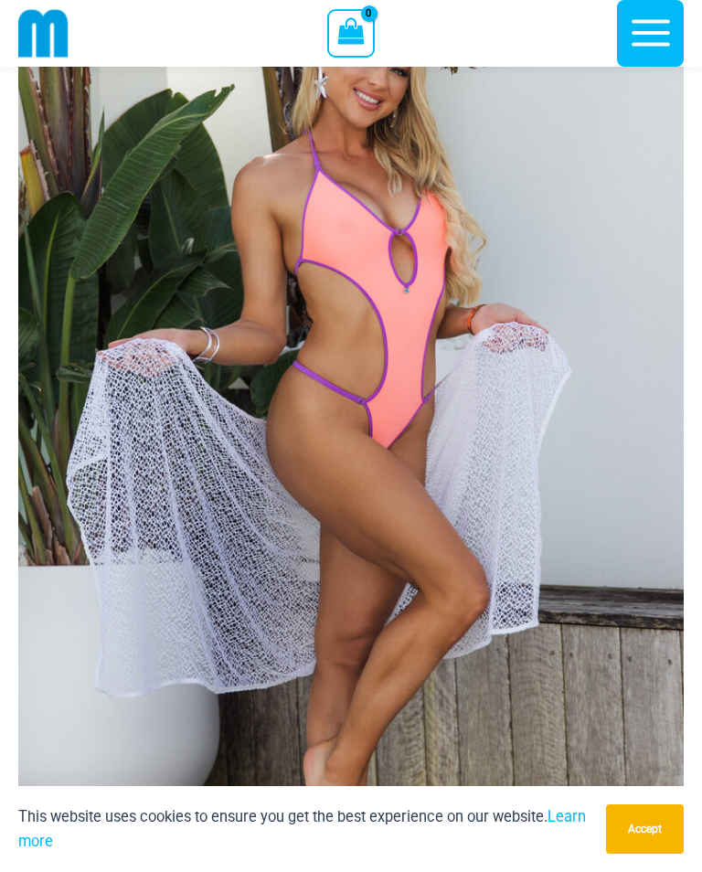
scroll to position [176, 0]
click at [136, 646] on img at bounding box center [351, 440] width 666 height 998
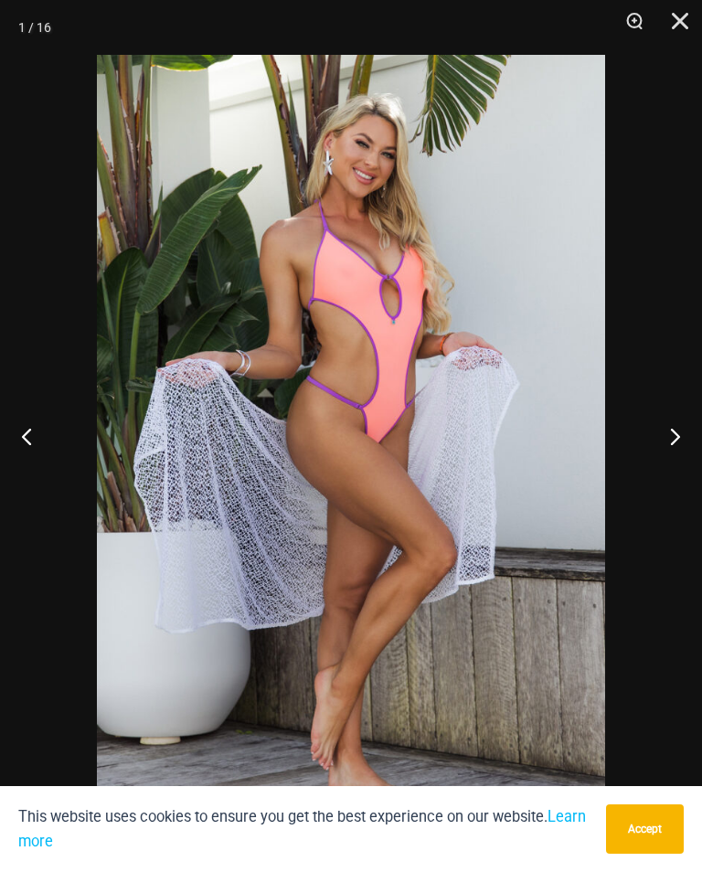
click at [664, 431] on button "Next" at bounding box center [668, 435] width 69 height 91
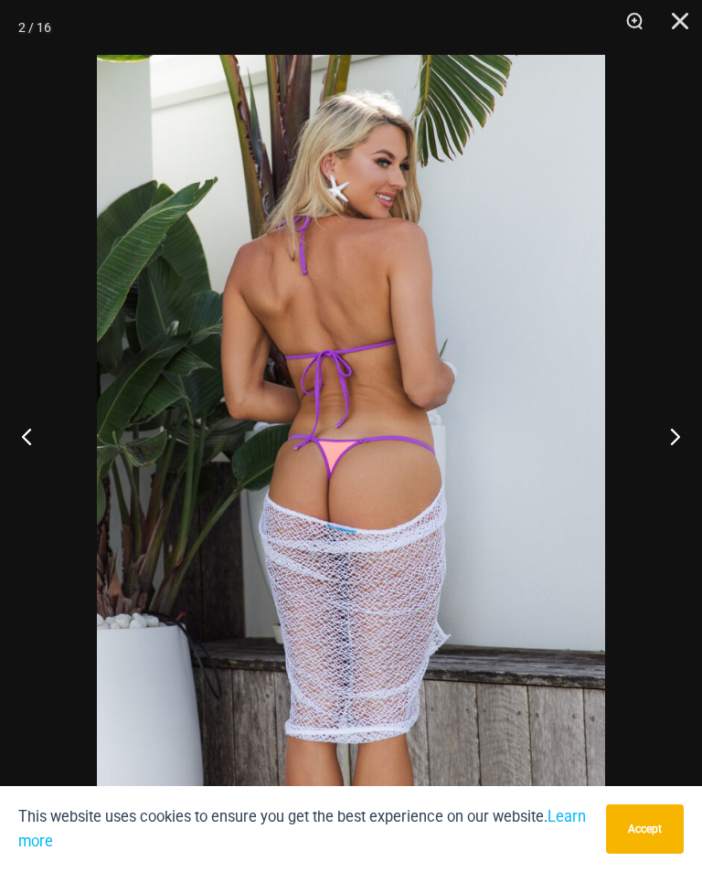
click at [666, 429] on button "Next" at bounding box center [668, 435] width 69 height 91
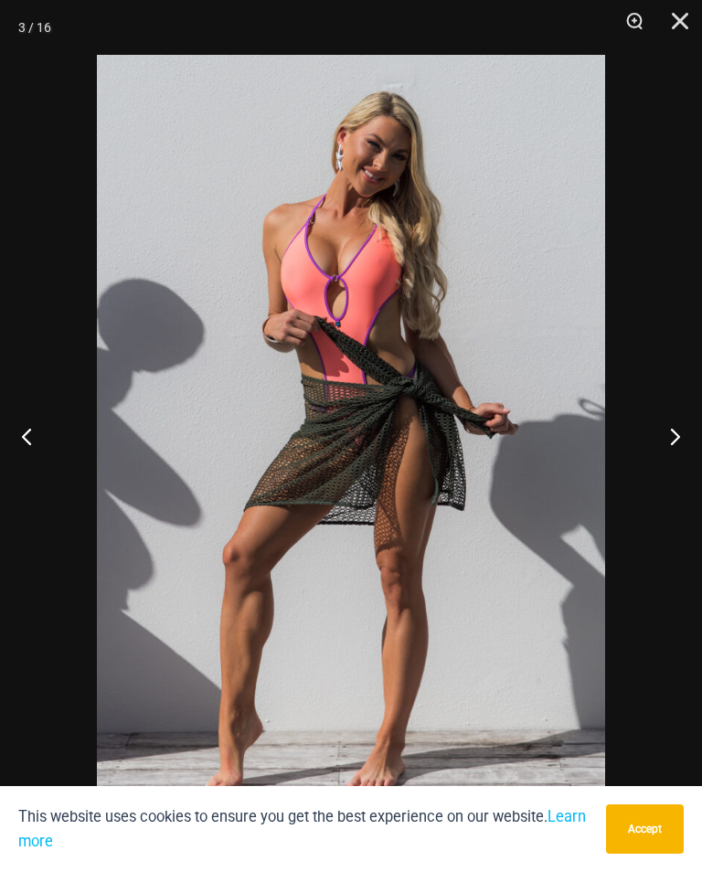
click at [671, 434] on button "Next" at bounding box center [668, 435] width 69 height 91
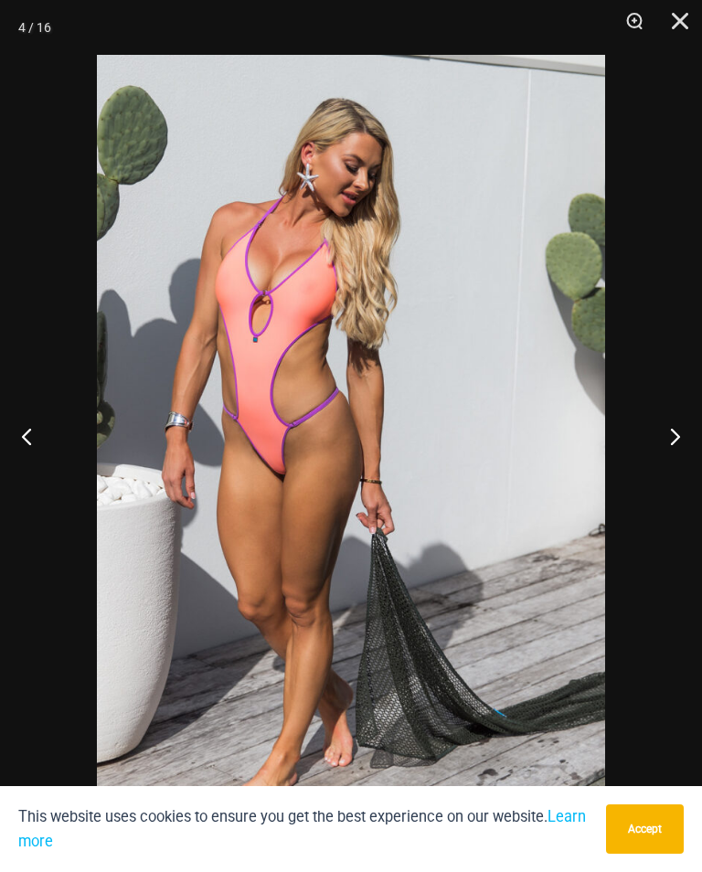
click at [673, 431] on button "Next" at bounding box center [668, 435] width 69 height 91
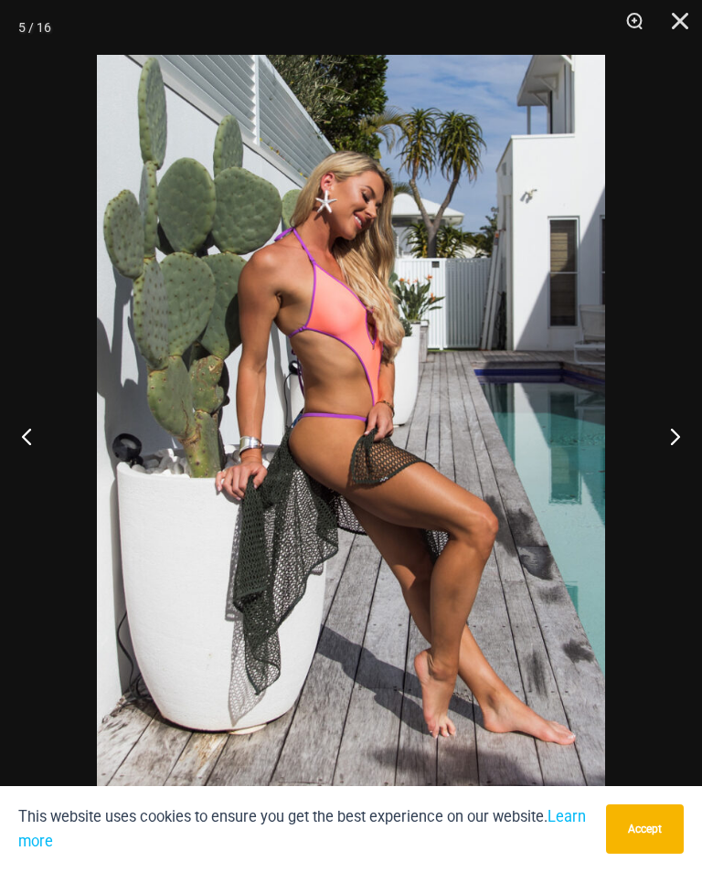
click at [672, 436] on button "Next" at bounding box center [668, 435] width 69 height 91
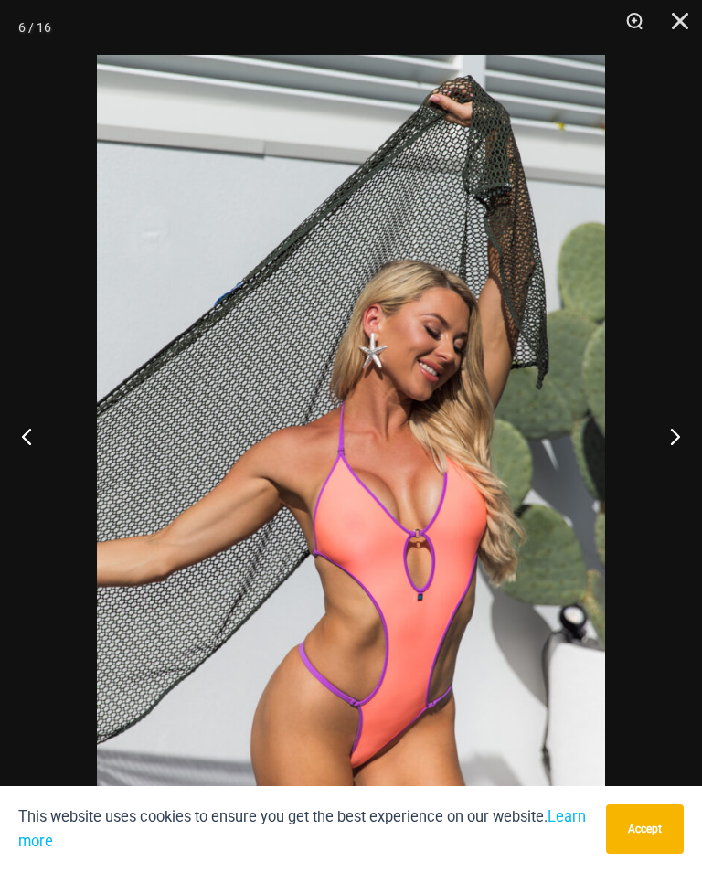
click at [676, 436] on button "Next" at bounding box center [668, 435] width 69 height 91
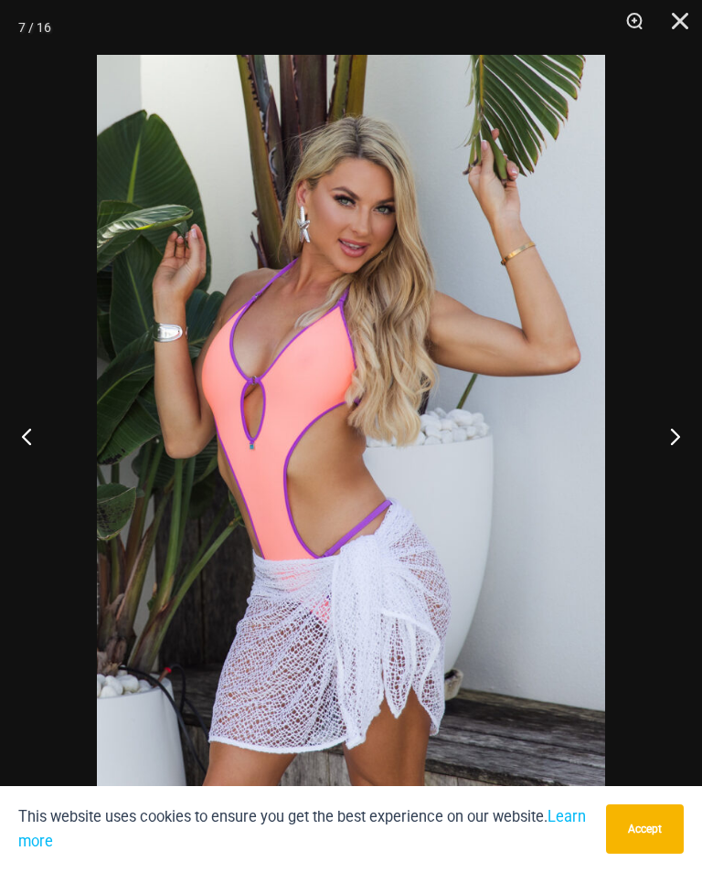
click at [672, 435] on button "Next" at bounding box center [668, 435] width 69 height 91
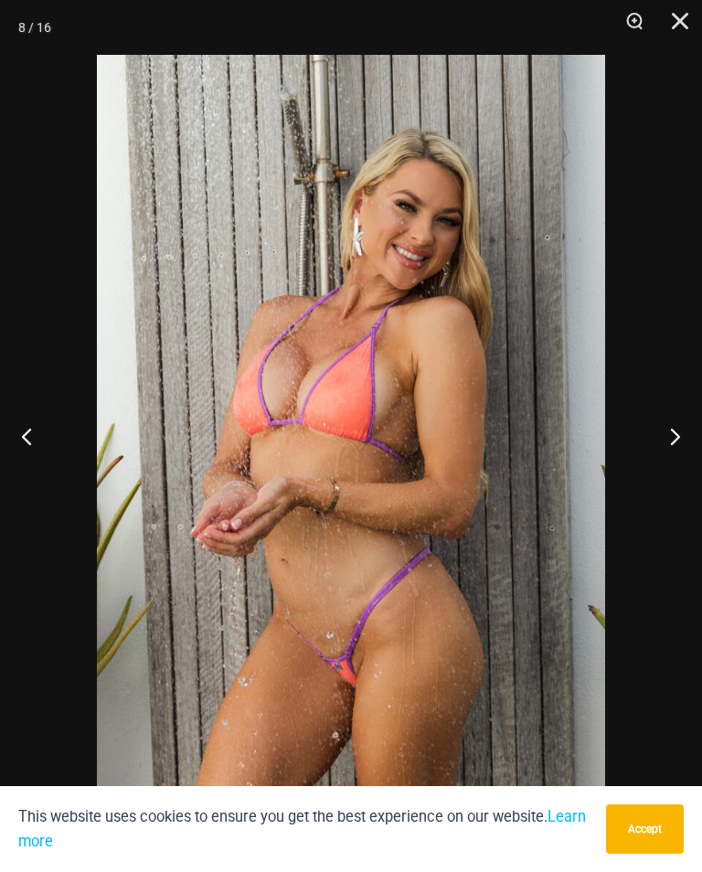
click at [670, 431] on button "Next" at bounding box center [668, 435] width 69 height 91
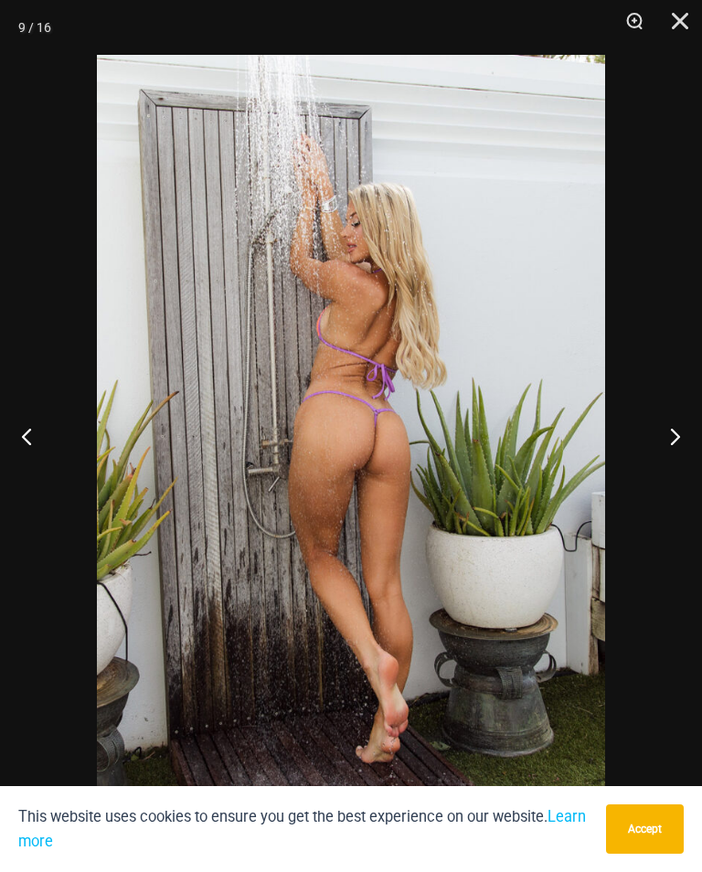
click at [668, 440] on button "Next" at bounding box center [668, 435] width 69 height 91
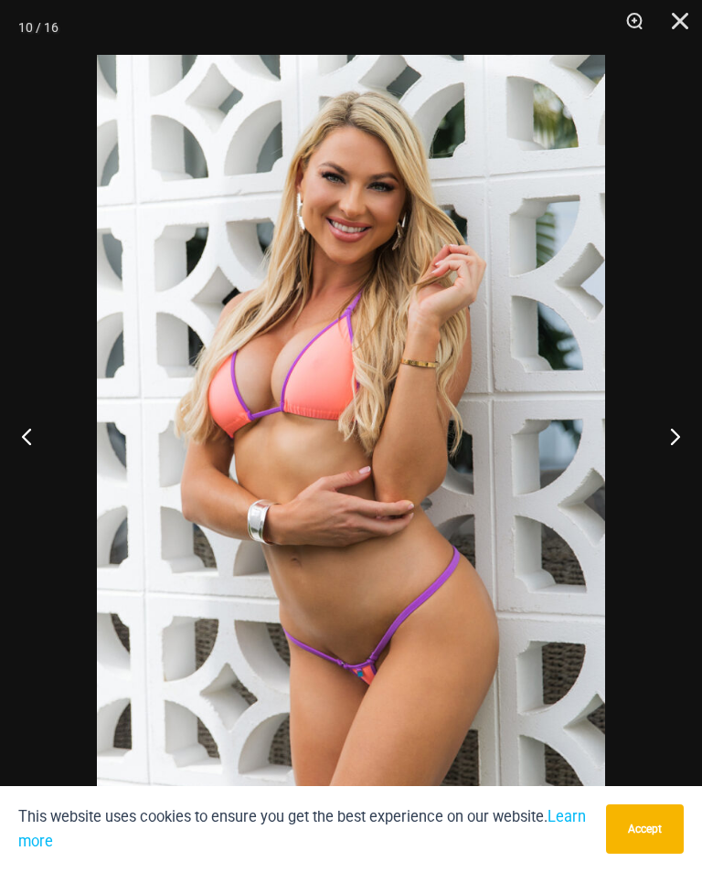
click at [666, 443] on button "Next" at bounding box center [668, 435] width 69 height 91
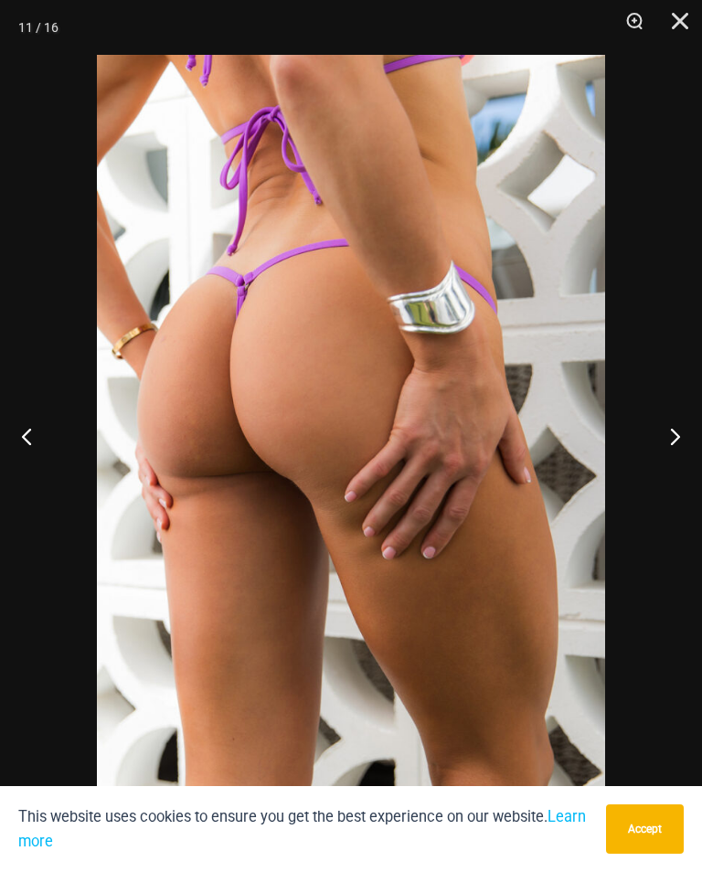
click at [668, 447] on button "Next" at bounding box center [668, 435] width 69 height 91
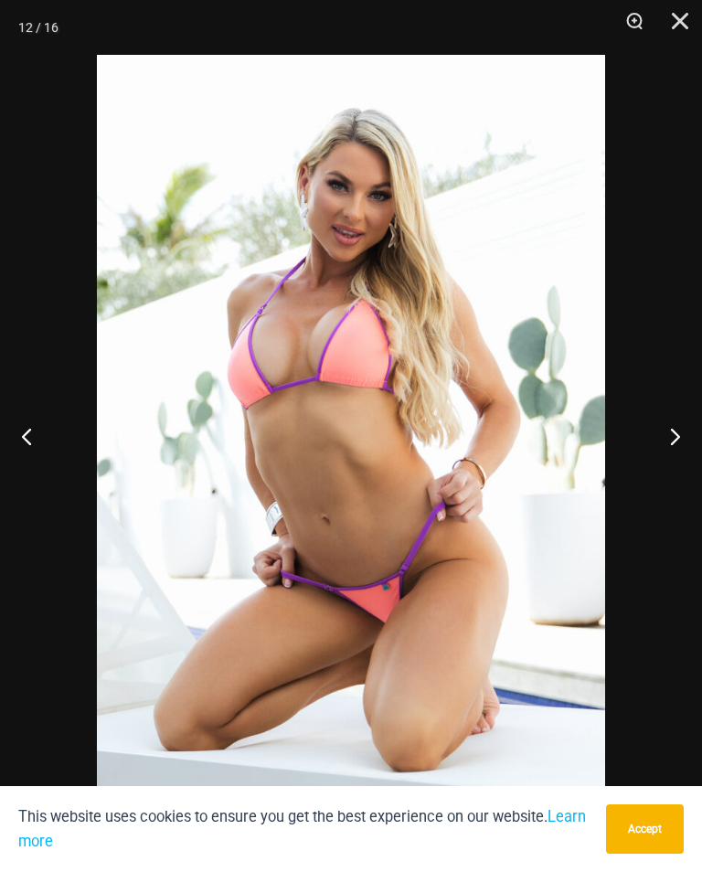
click at [661, 449] on button "Next" at bounding box center [668, 435] width 69 height 91
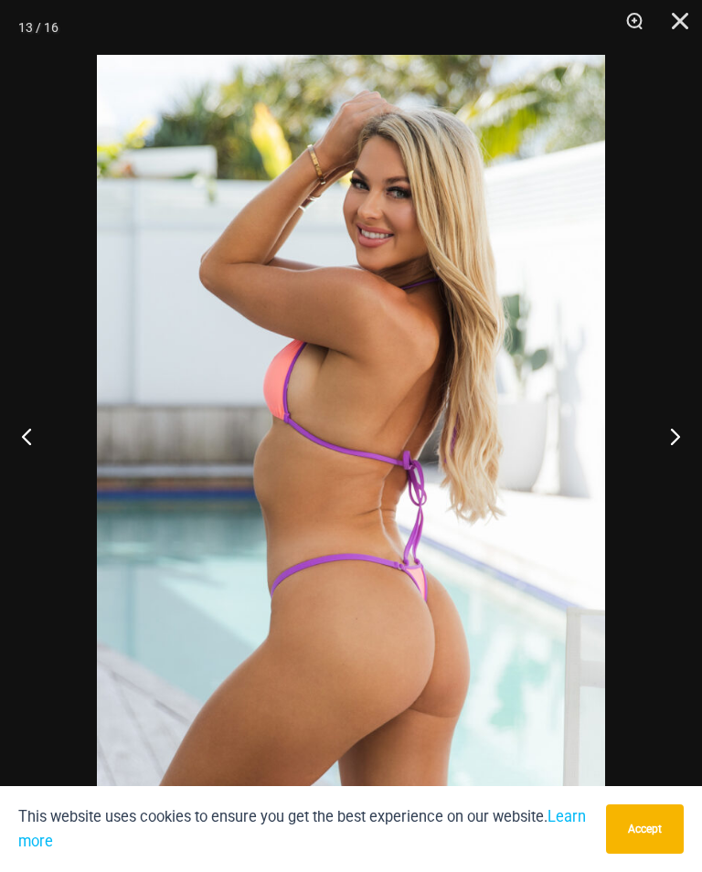
click at [655, 460] on button "Next" at bounding box center [668, 435] width 69 height 91
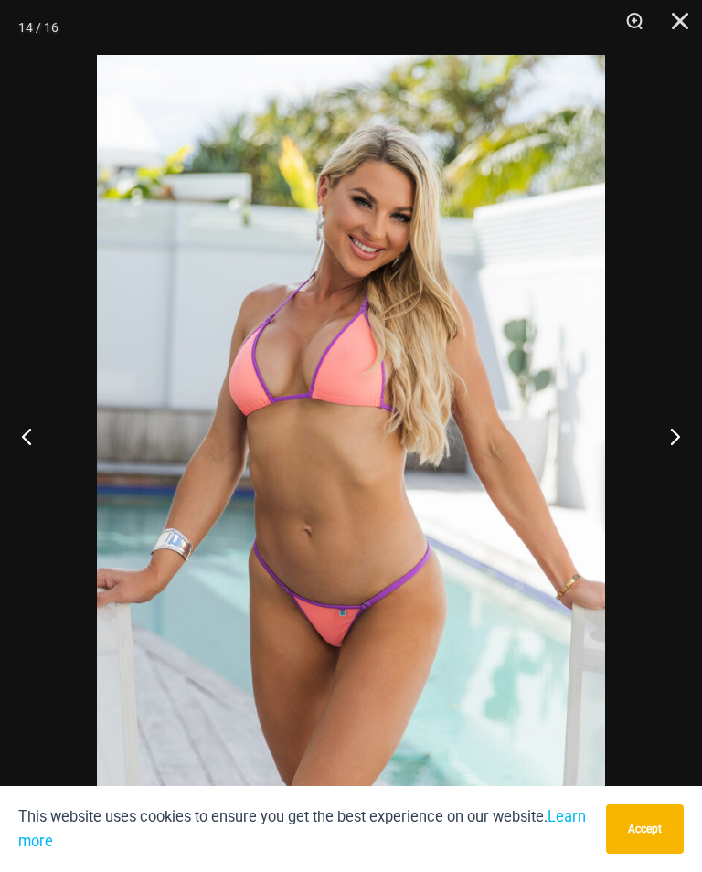
click at [659, 455] on button "Next" at bounding box center [668, 435] width 69 height 91
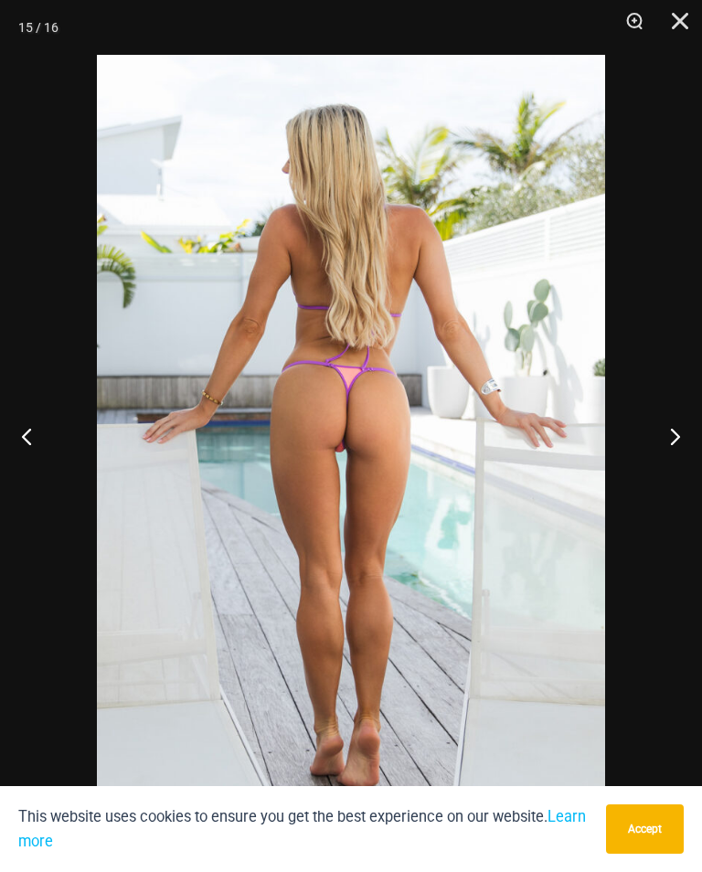
click at [663, 455] on button "Next" at bounding box center [668, 435] width 69 height 91
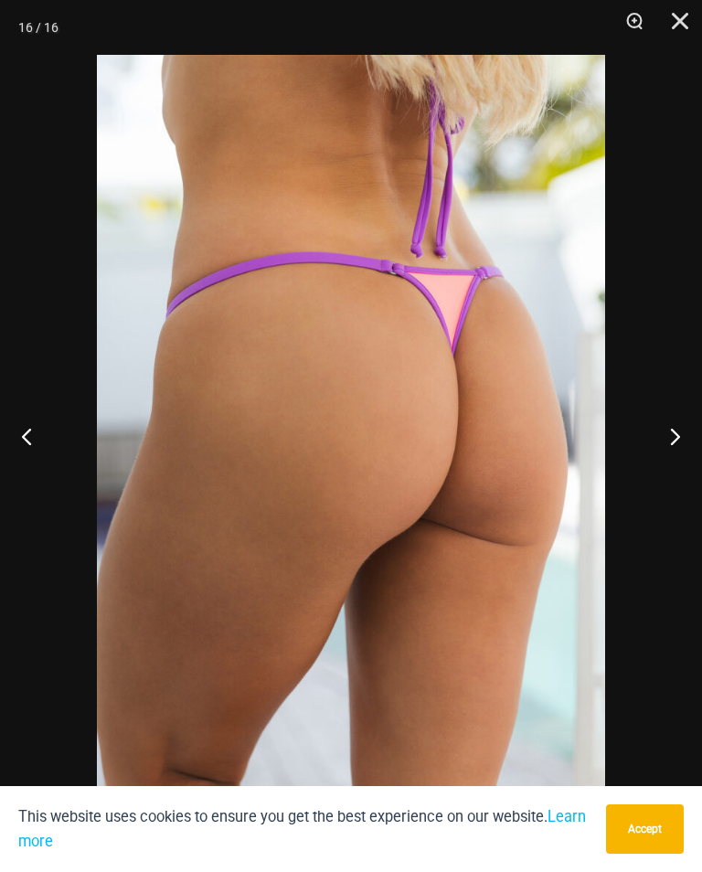
click at [669, 448] on button "Next" at bounding box center [668, 435] width 69 height 91
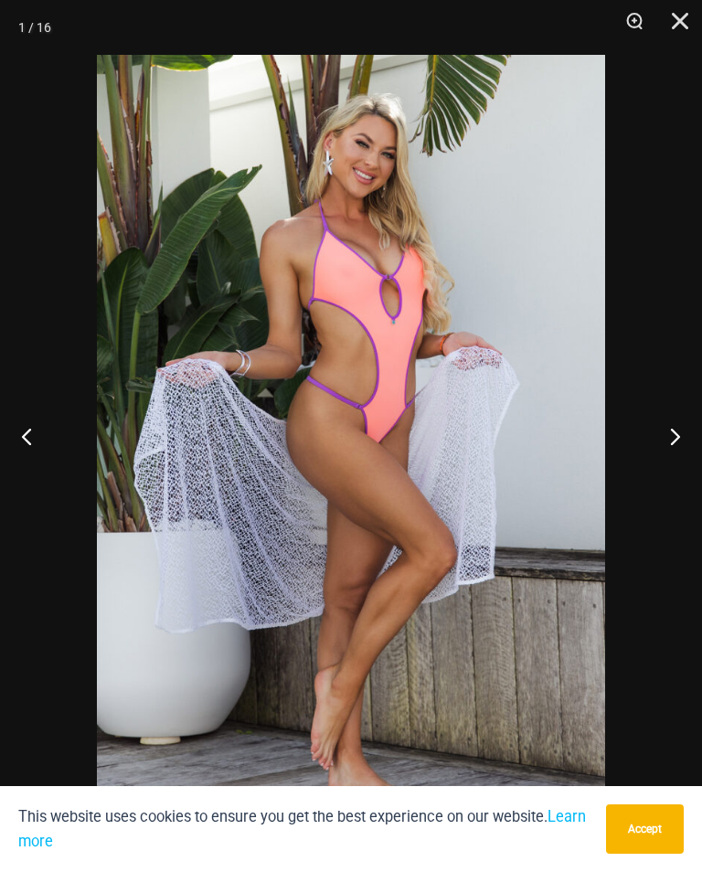
click at [664, 839] on button "Accept" at bounding box center [645, 828] width 78 height 49
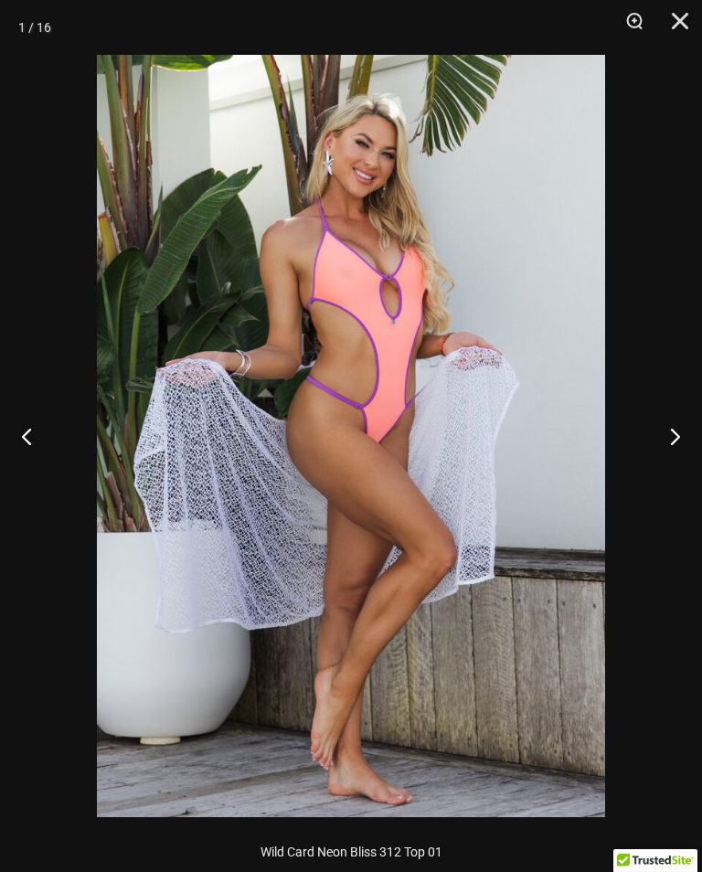
click at [670, 434] on button "Next" at bounding box center [668, 435] width 69 height 91
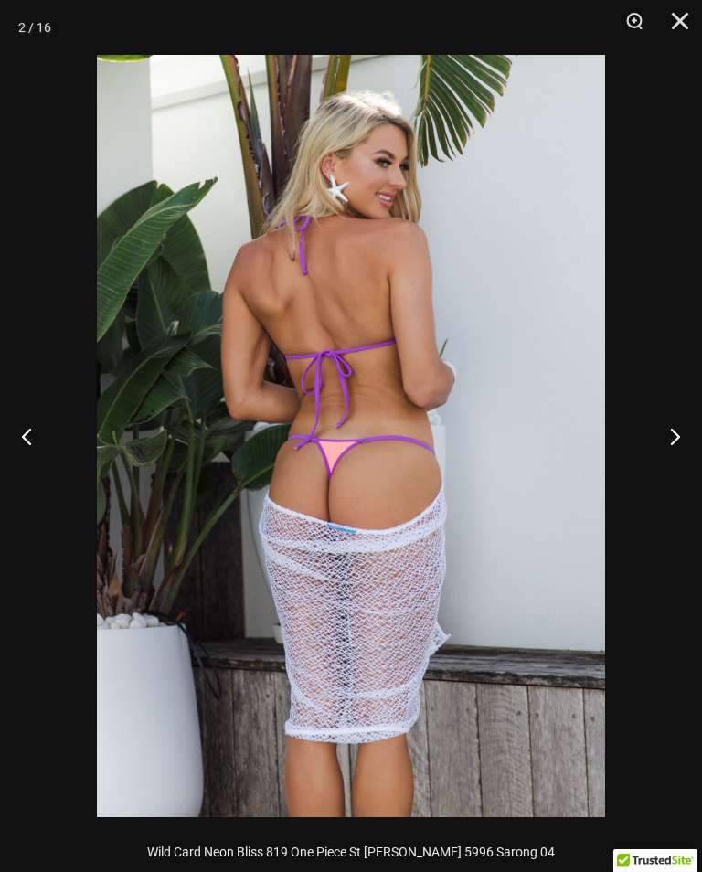
click at [690, 426] on button "Next" at bounding box center [668, 435] width 69 height 91
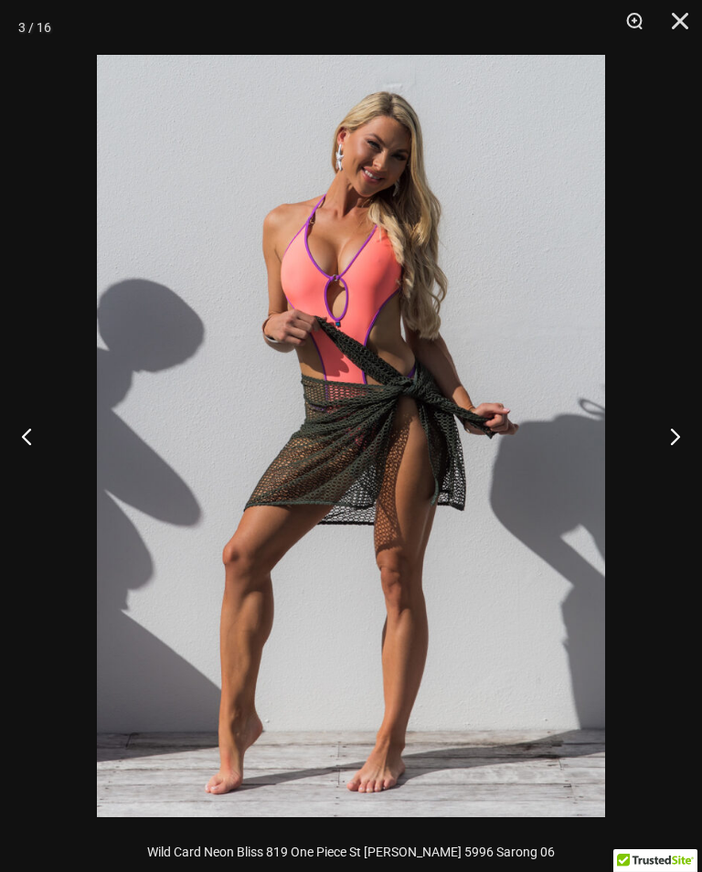
click at [681, 429] on button "Next" at bounding box center [668, 435] width 69 height 91
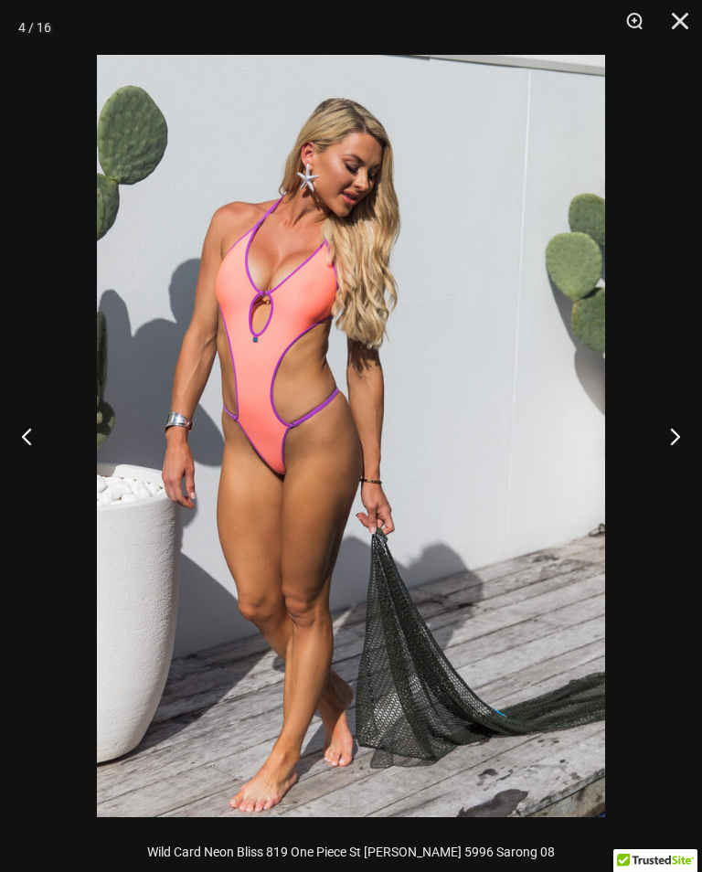
click at [677, 436] on button "Next" at bounding box center [668, 435] width 69 height 91
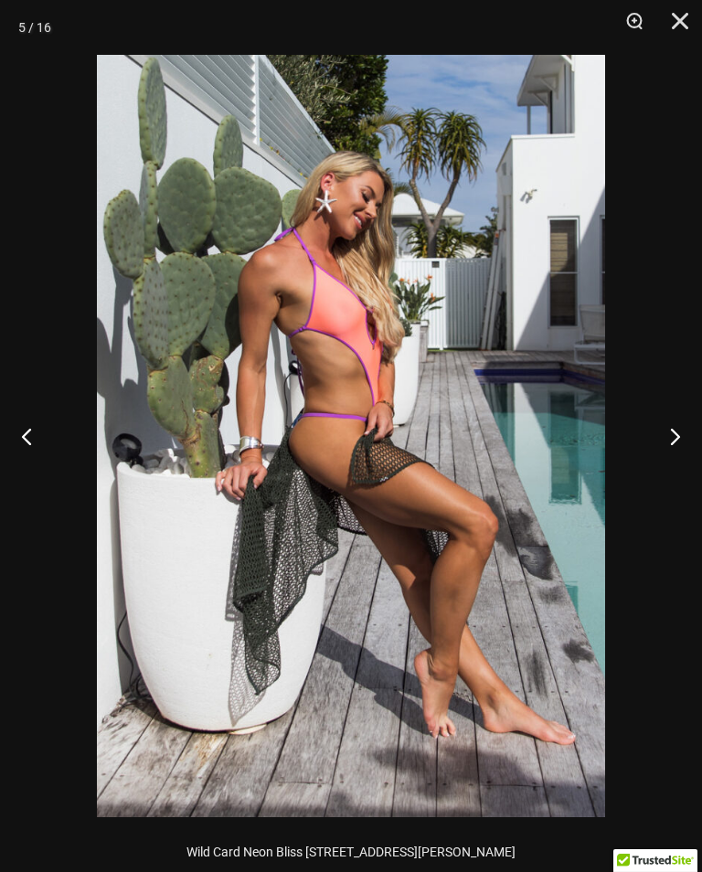
click at [679, 435] on button "Next" at bounding box center [668, 435] width 69 height 91
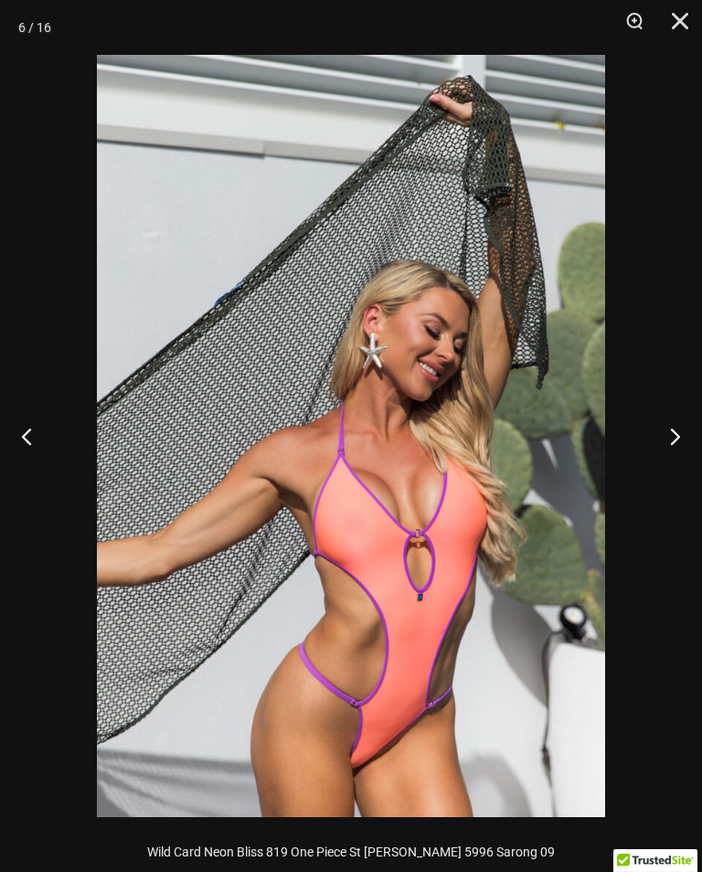
click at [676, 434] on button "Next" at bounding box center [668, 435] width 69 height 91
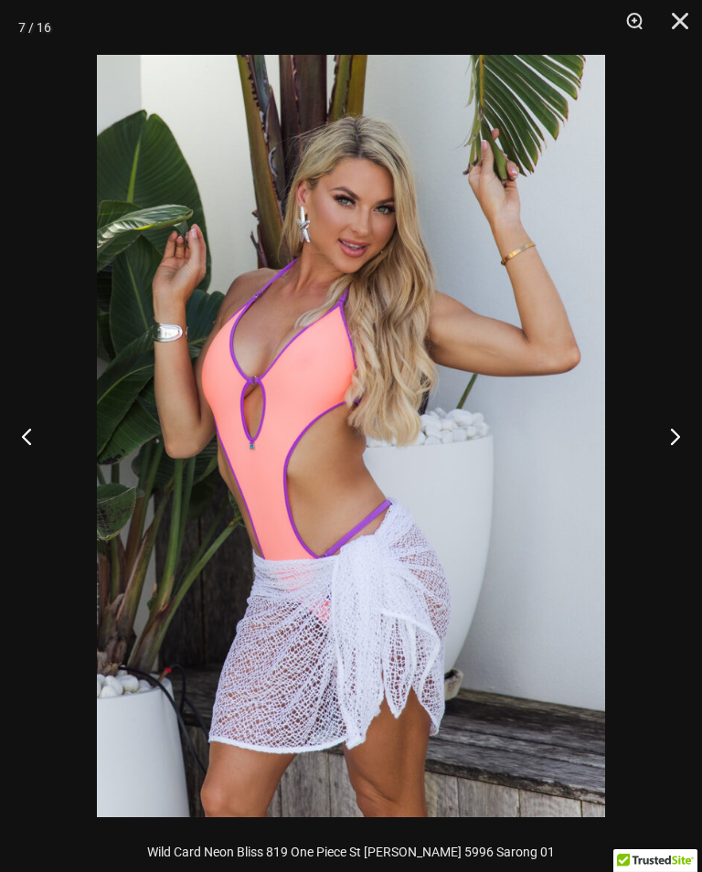
click at [679, 444] on button "Next" at bounding box center [668, 435] width 69 height 91
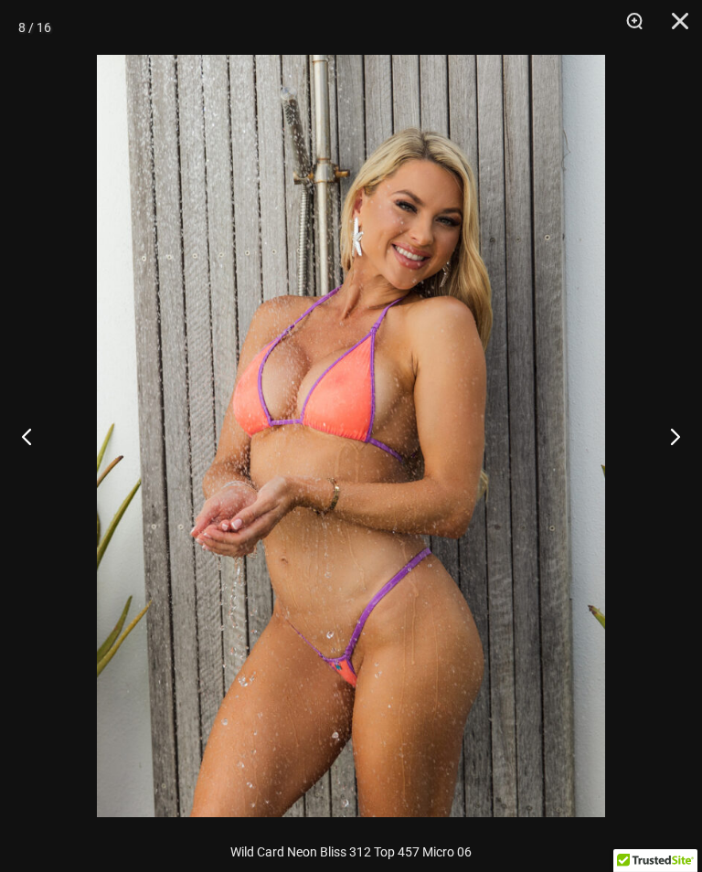
click at [681, 460] on button "Next" at bounding box center [668, 435] width 69 height 91
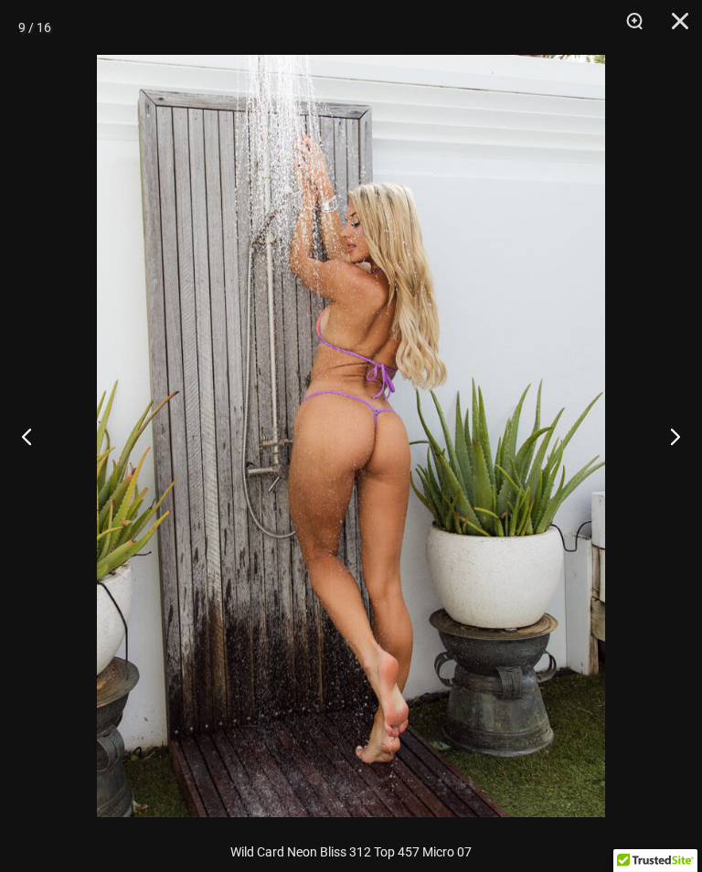
click at [680, 441] on button "Next" at bounding box center [668, 435] width 69 height 91
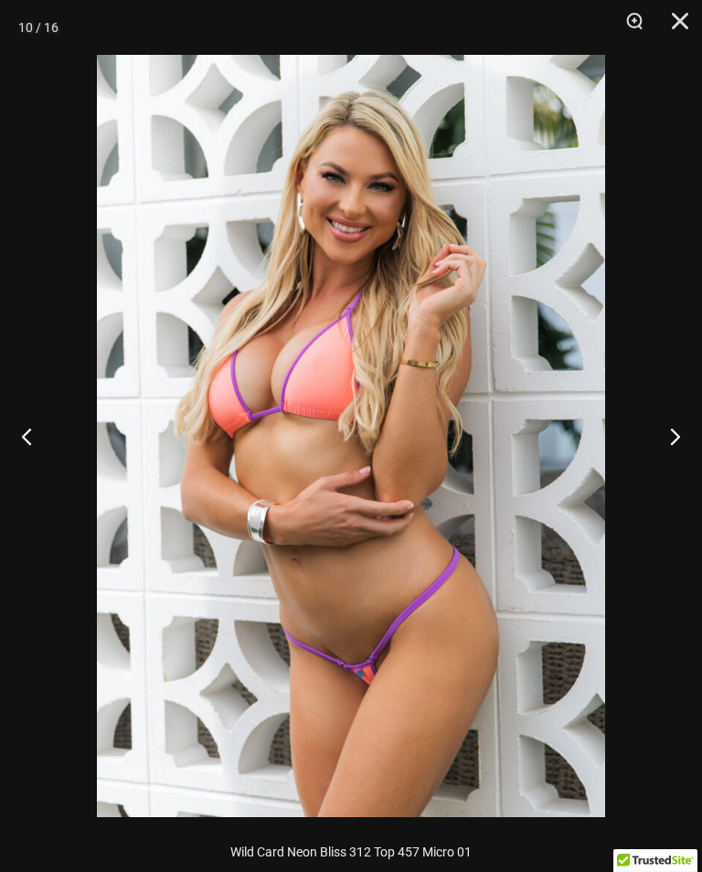
click at [24, 430] on button "Previous" at bounding box center [34, 435] width 69 height 91
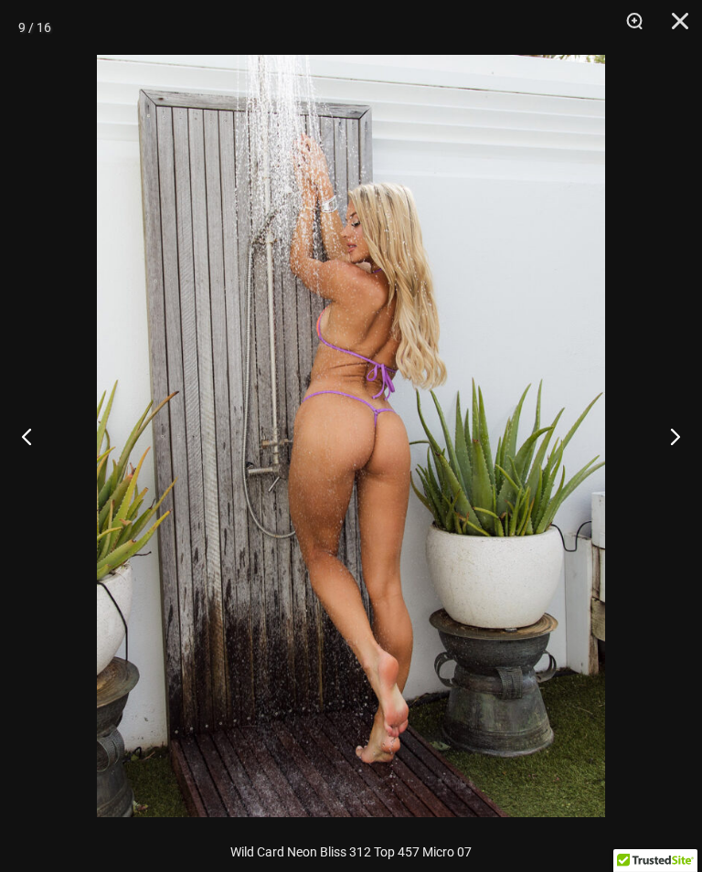
click at [16, 449] on button "Previous" at bounding box center [34, 435] width 69 height 91
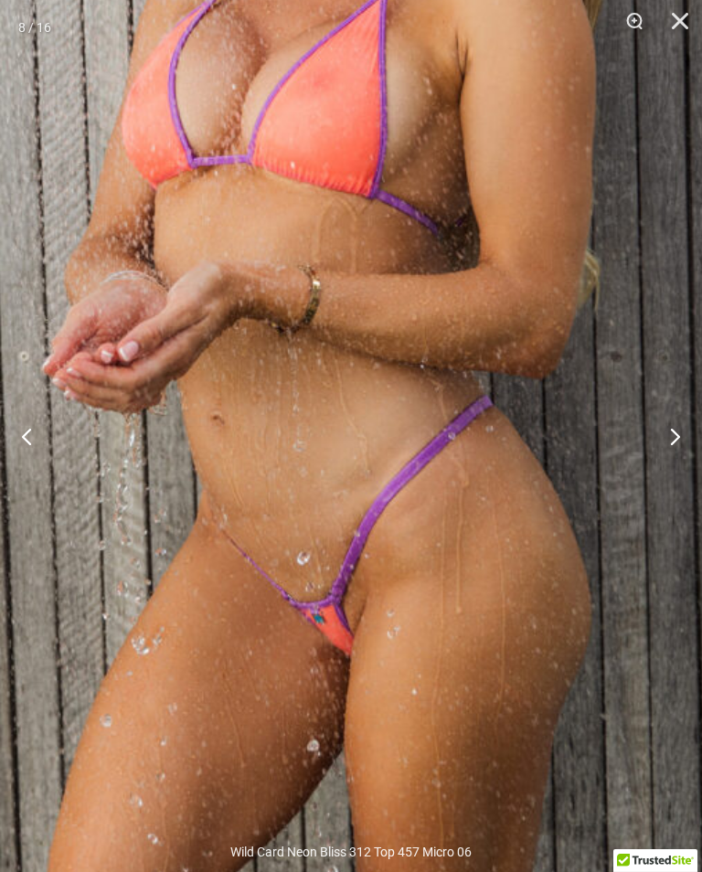
click at [684, 431] on button "Next" at bounding box center [668, 435] width 69 height 91
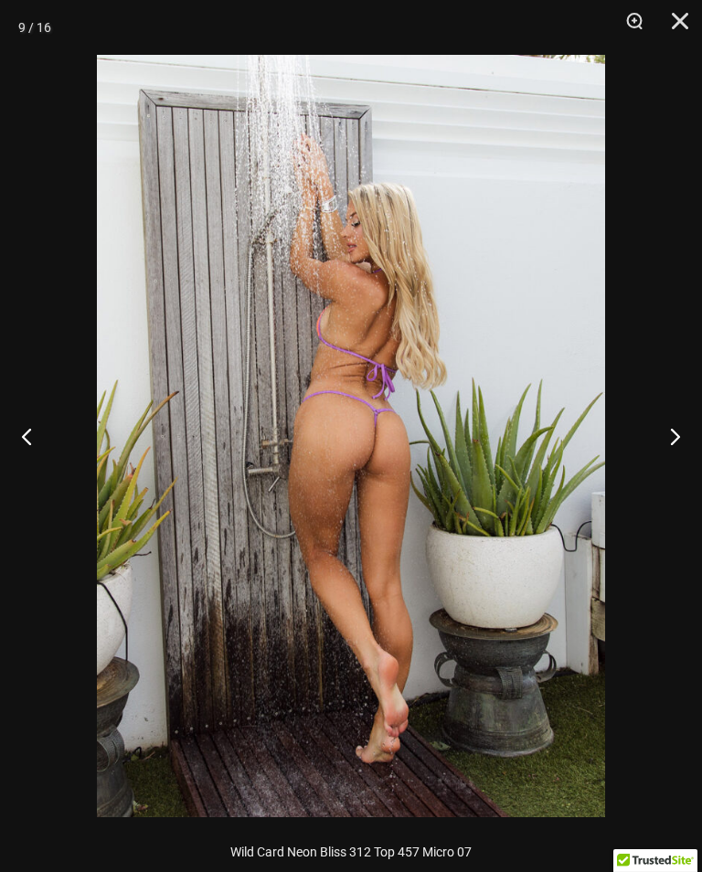
click at [682, 438] on button "Next" at bounding box center [668, 435] width 69 height 91
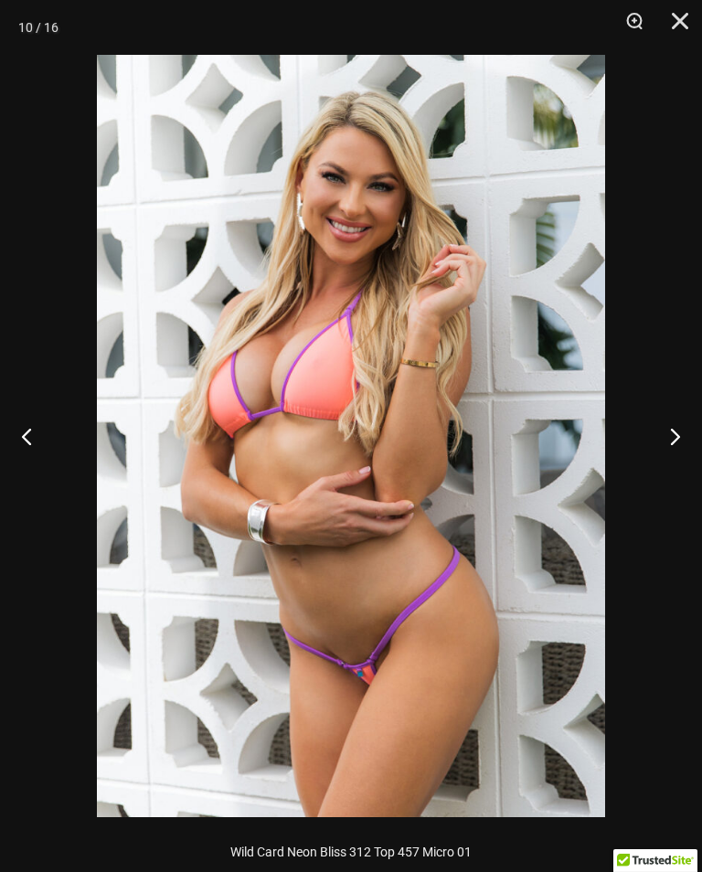
click at [671, 441] on button "Next" at bounding box center [668, 435] width 69 height 91
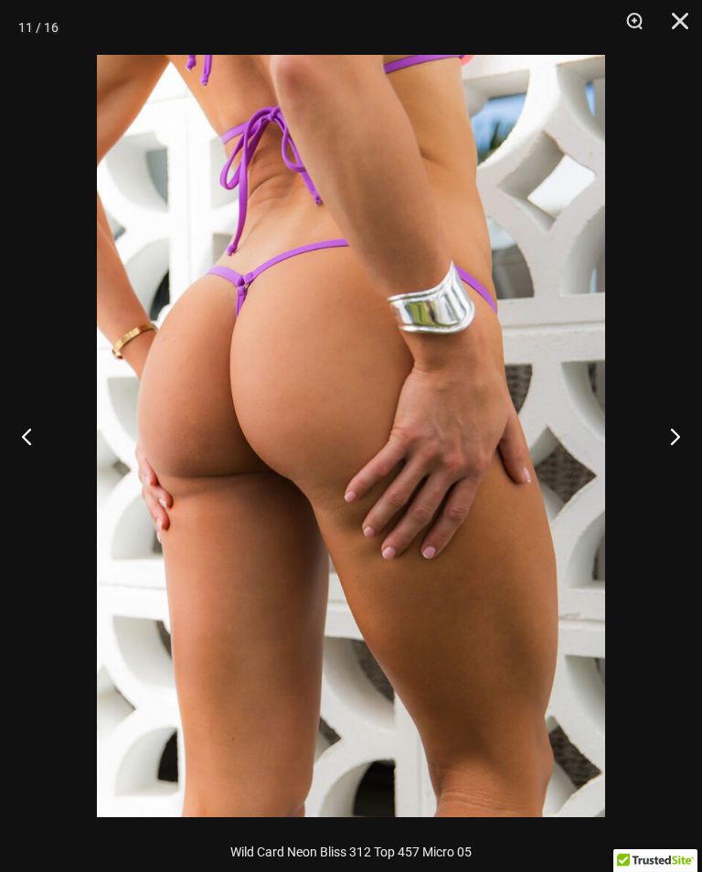
click at [676, 443] on button "Next" at bounding box center [668, 435] width 69 height 91
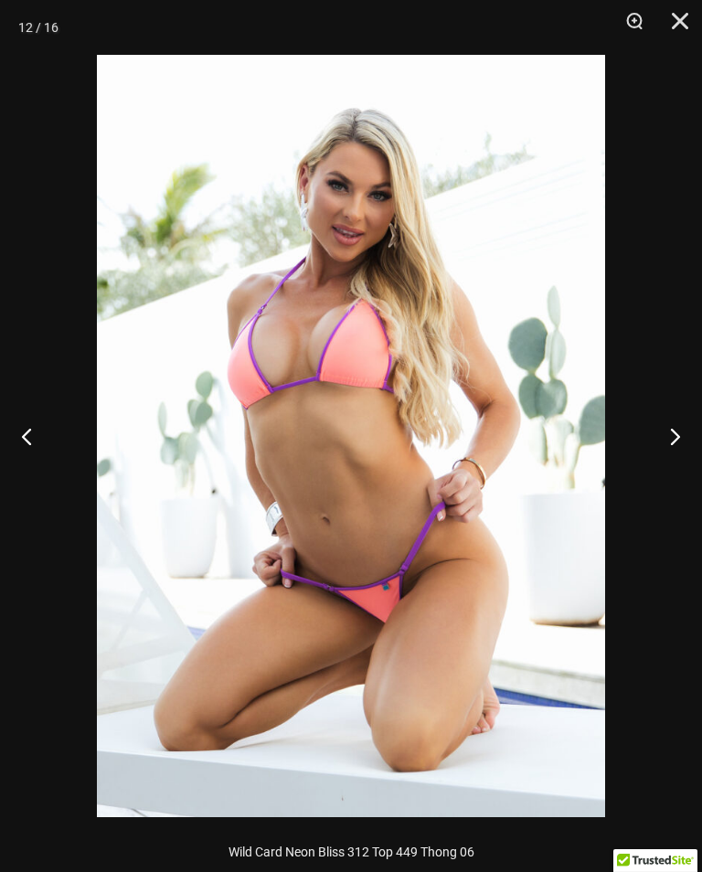
click at [692, 439] on button "Next" at bounding box center [668, 435] width 69 height 91
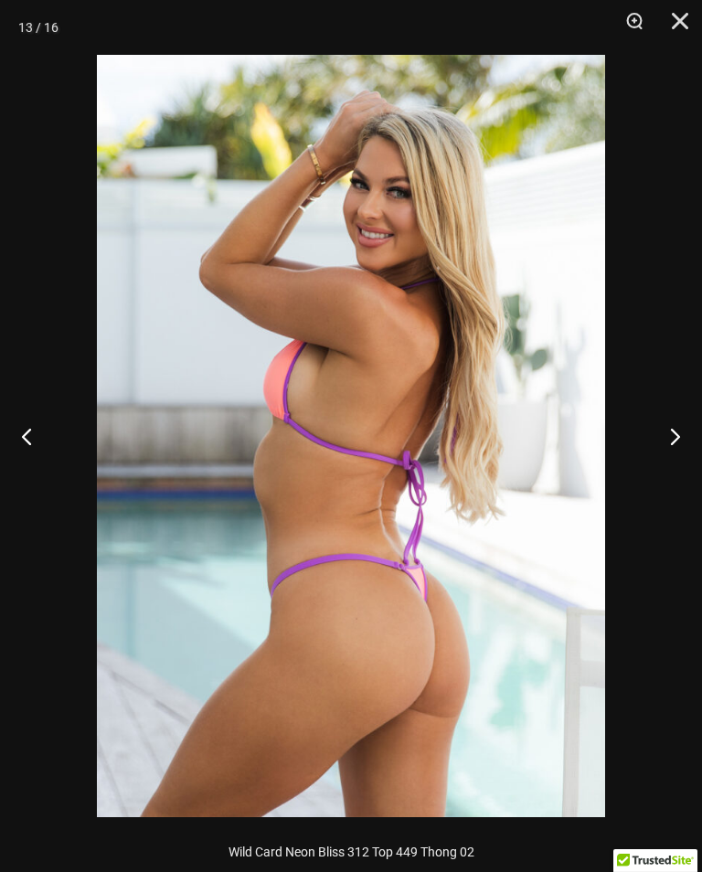
click at [676, 16] on button "Close" at bounding box center [674, 27] width 46 height 55
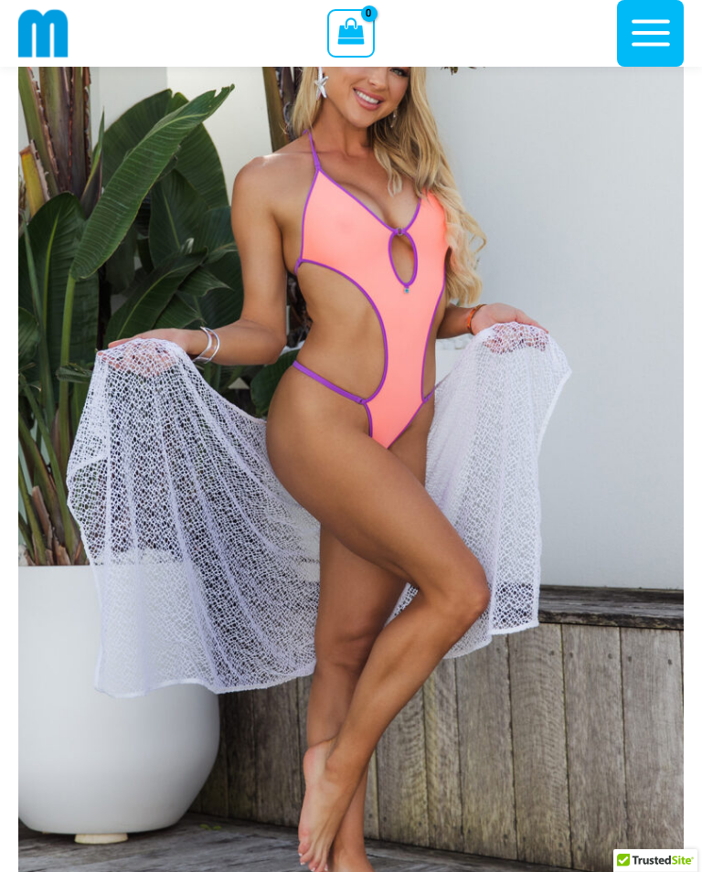
click at [427, 472] on img at bounding box center [351, 440] width 666 height 998
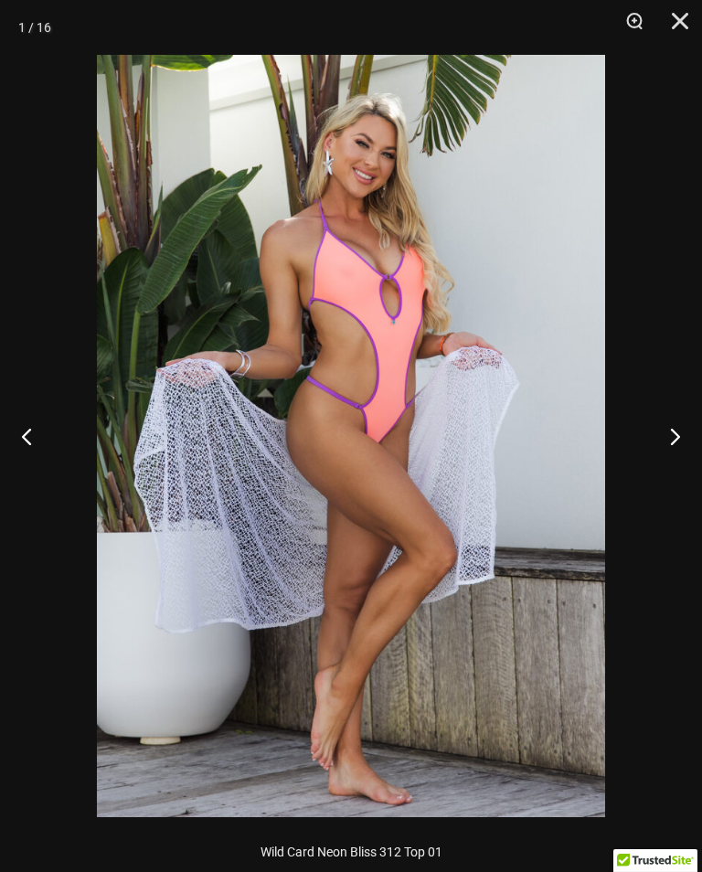
click at [638, 28] on button "Zoom" at bounding box center [628, 27] width 46 height 55
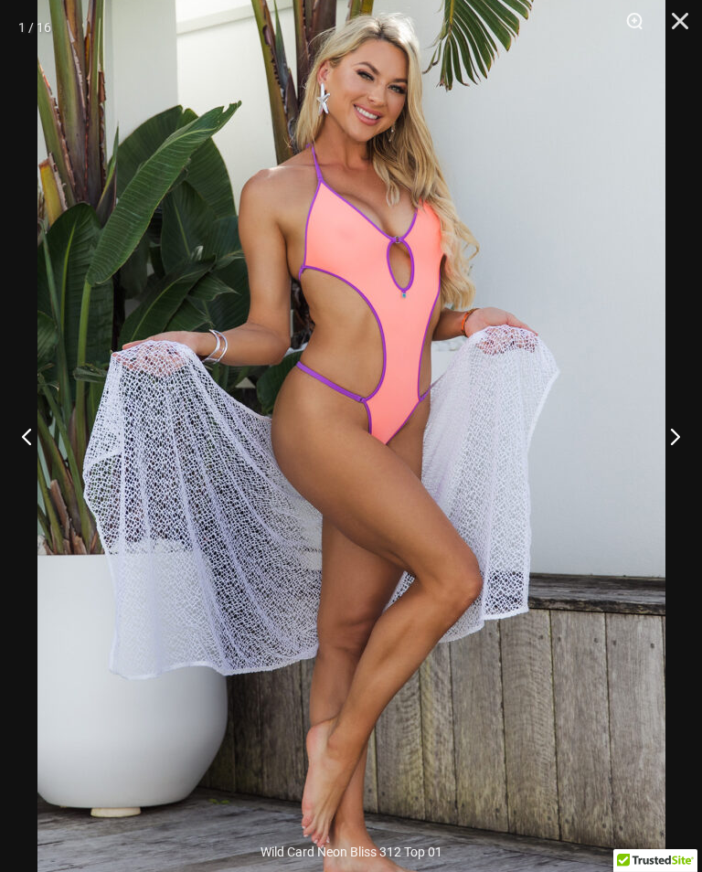
click at [690, 19] on button "Close" at bounding box center [674, 27] width 46 height 55
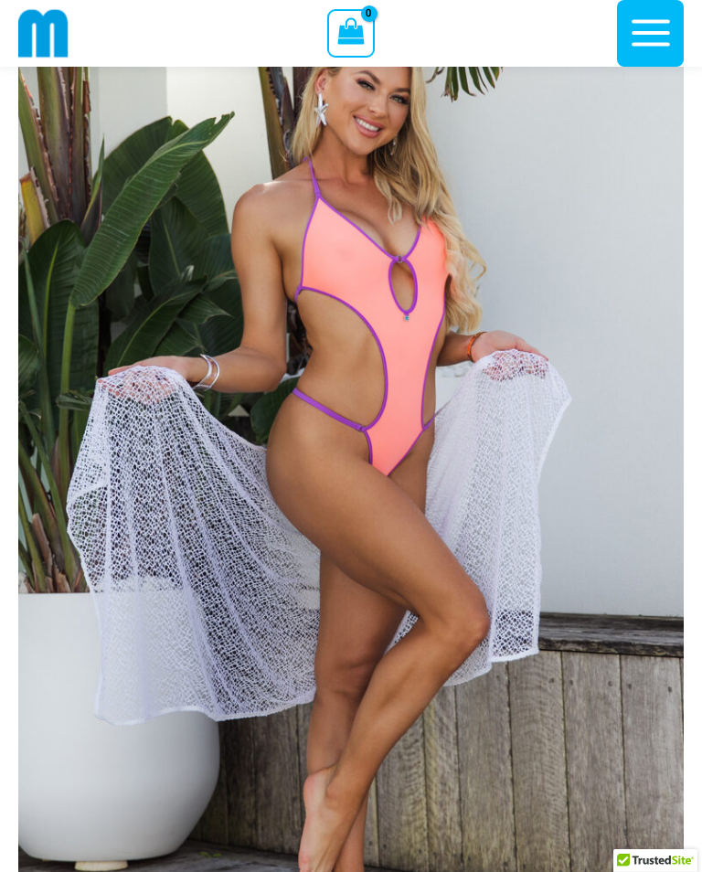
scroll to position [46, 0]
